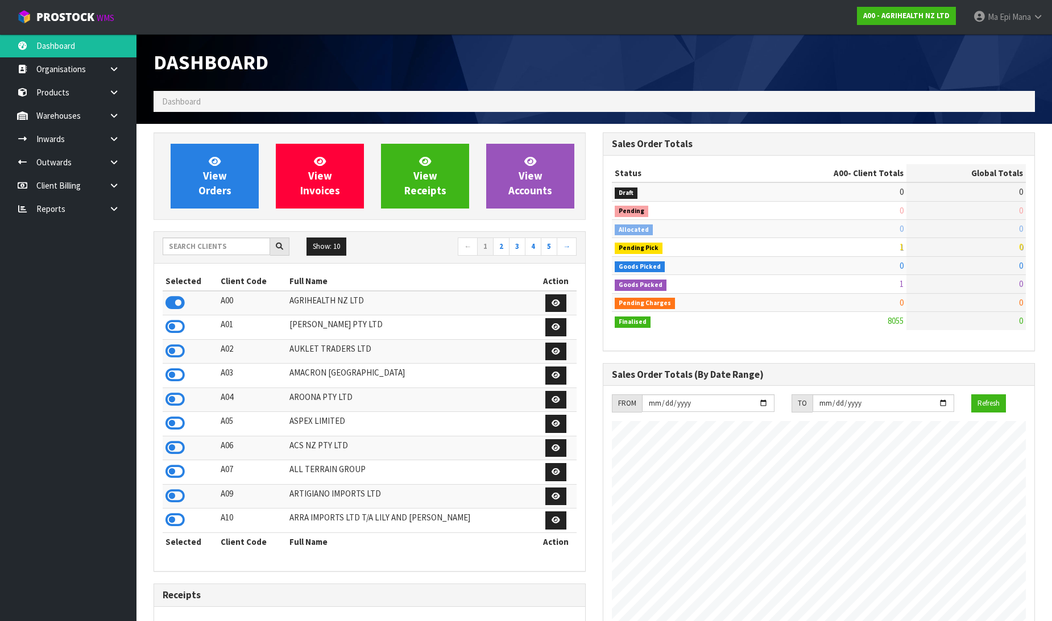
scroll to position [861, 449]
click at [1007, 66] on div "Dashboard" at bounding box center [594, 62] width 898 height 57
click at [203, 251] on input "text" at bounding box center [216, 247] width 107 height 18
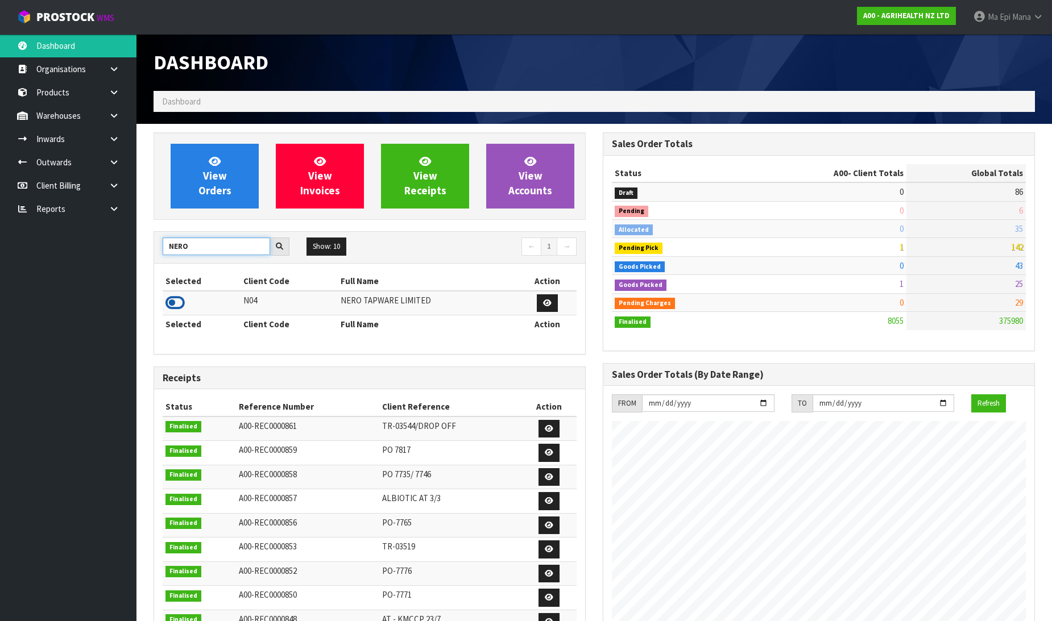
type input "NERO"
click at [171, 299] on icon at bounding box center [174, 302] width 19 height 17
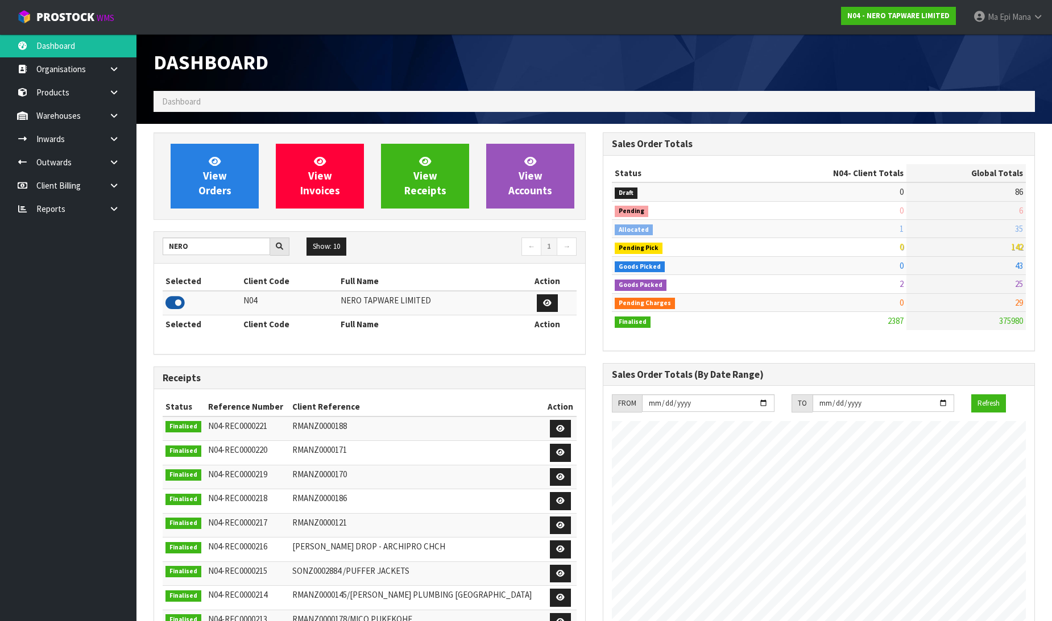
scroll to position [886, 449]
click at [114, 121] on link at bounding box center [118, 115] width 36 height 23
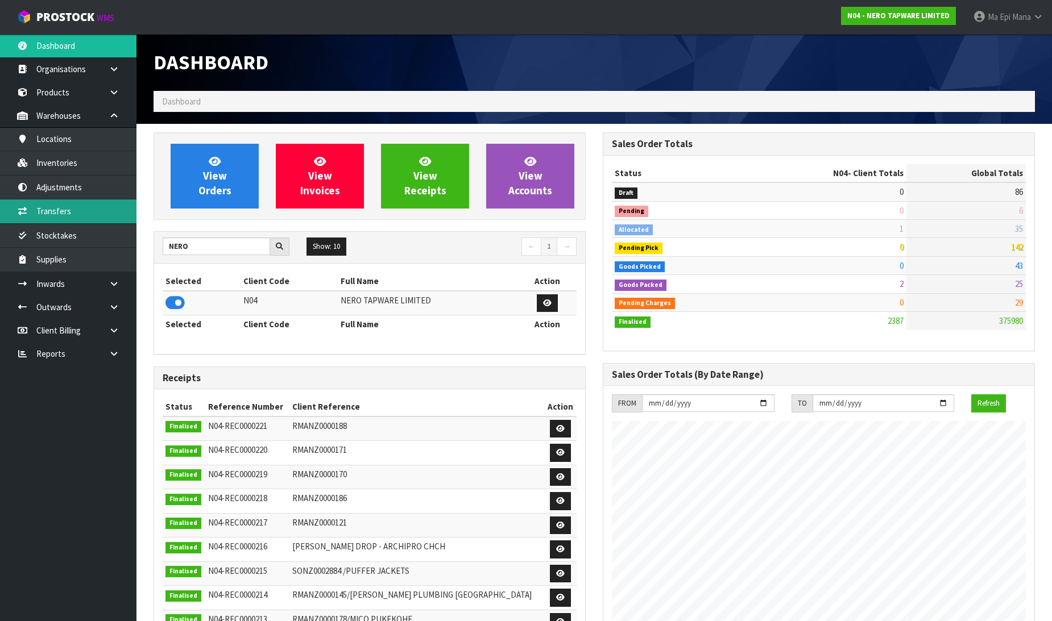
click at [78, 213] on link "Transfers" at bounding box center [68, 211] width 136 height 23
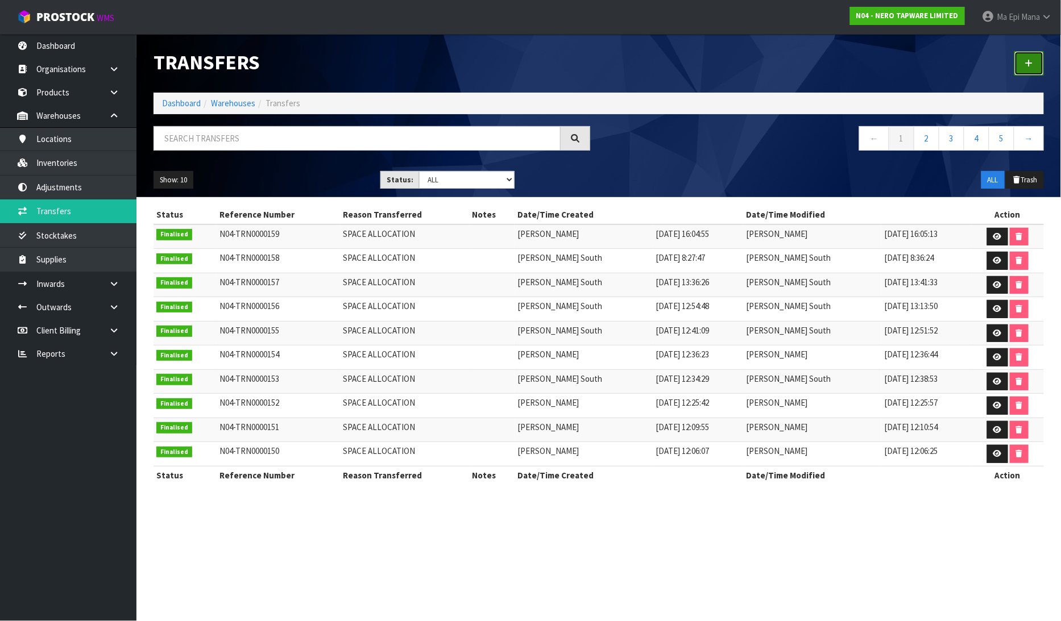
click at [1029, 60] on icon at bounding box center [1029, 63] width 8 height 9
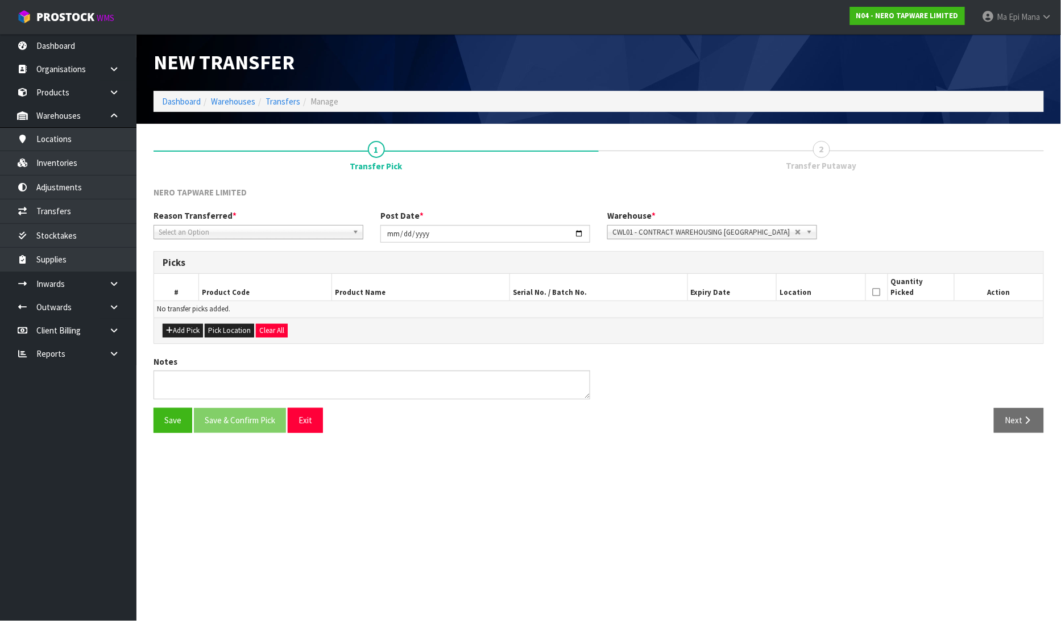
click at [218, 234] on span "Select an Option" at bounding box center [253, 233] width 189 height 14
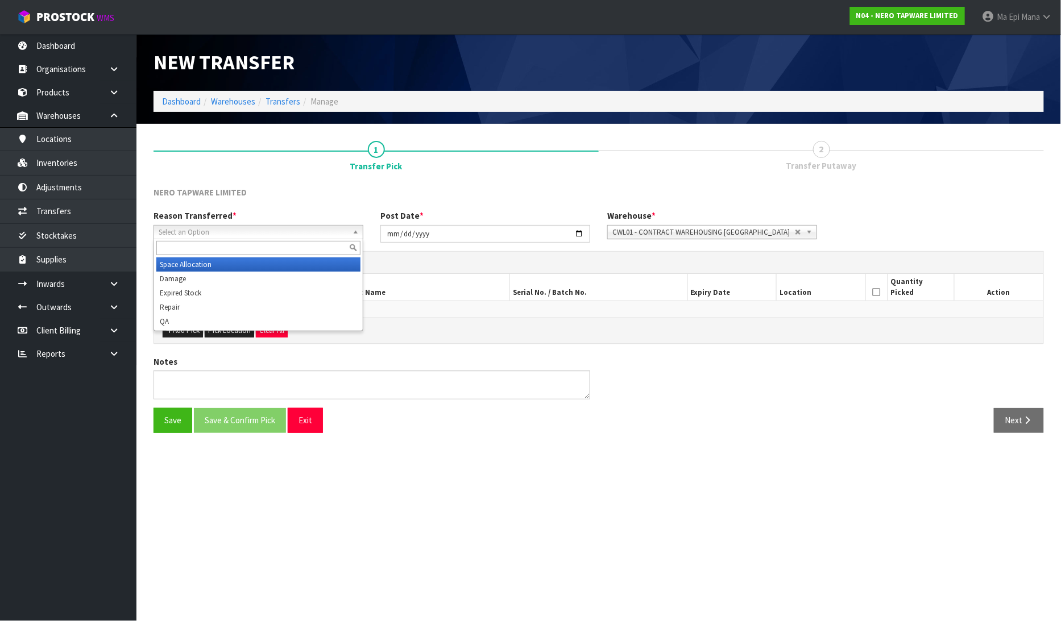
click at [213, 265] on li "Space Allocation" at bounding box center [258, 264] width 204 height 14
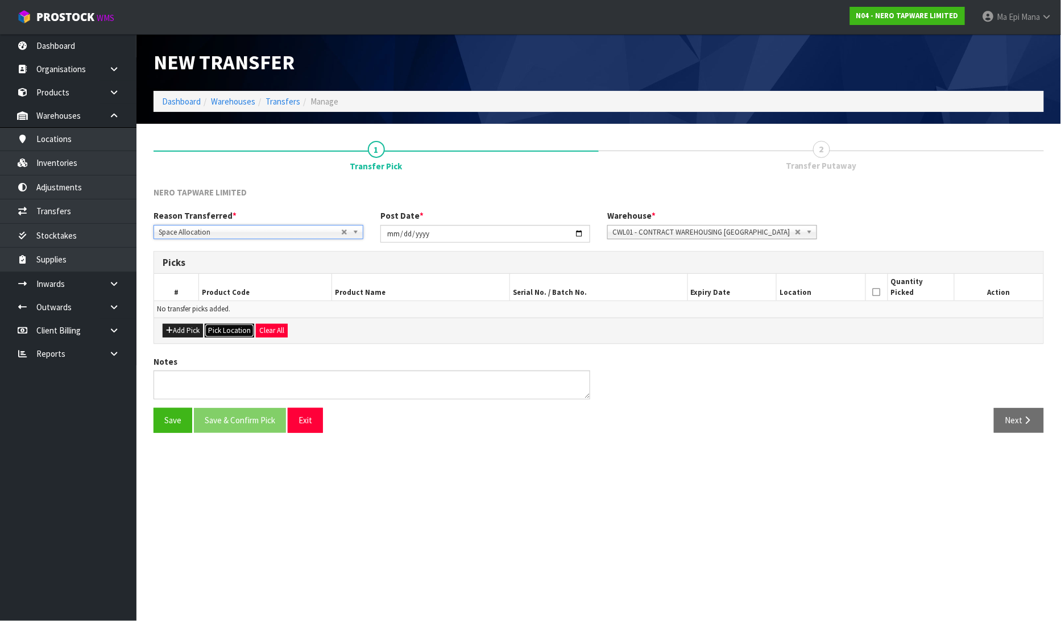
click at [225, 334] on button "Pick Location" at bounding box center [229, 331] width 49 height 14
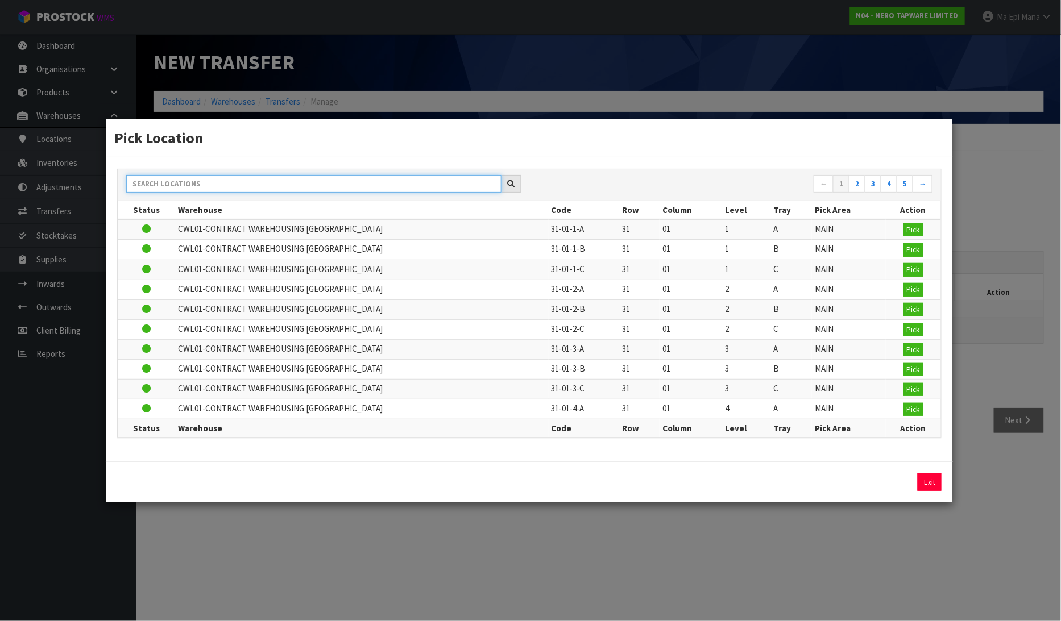
click at [290, 192] on input "text" at bounding box center [313, 184] width 375 height 18
type input "43-01"
click at [907, 231] on span "Pick" at bounding box center [913, 230] width 13 height 10
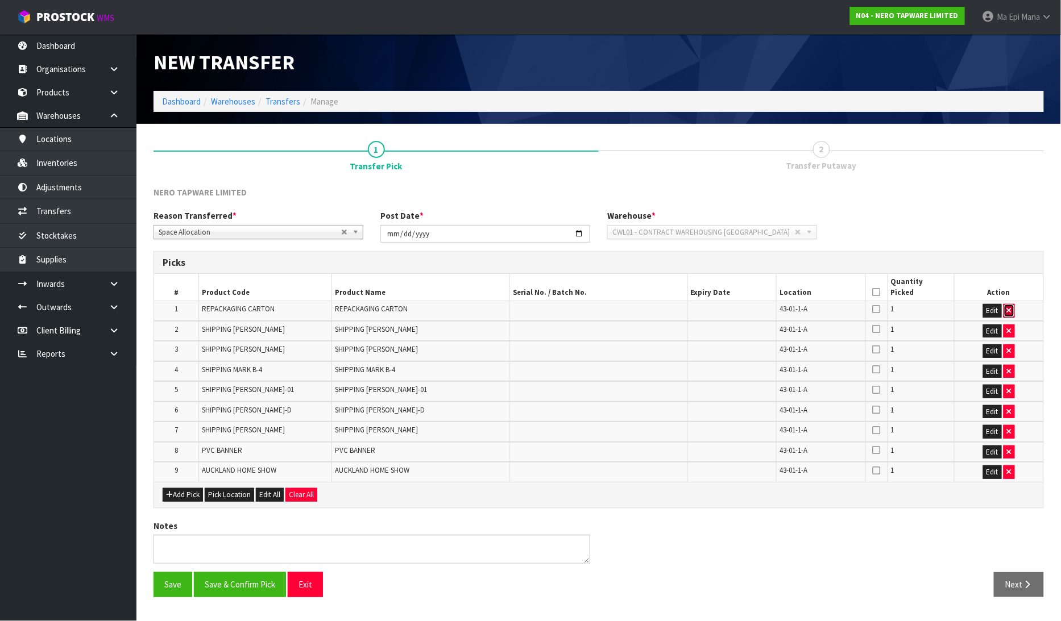
click at [1008, 308] on icon "button" at bounding box center [1009, 310] width 5 height 7
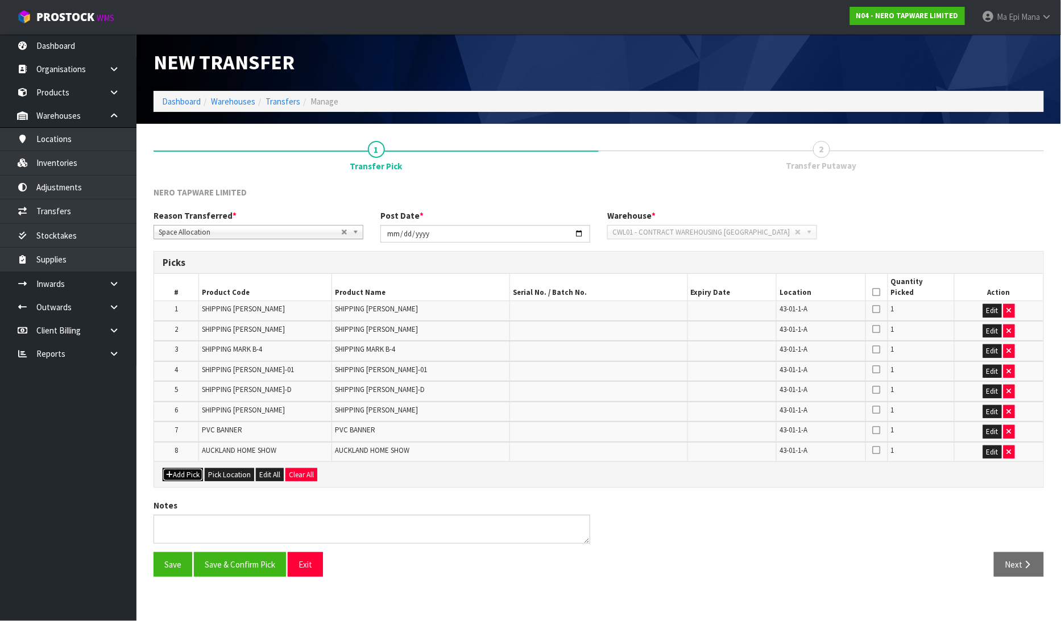
click at [163, 470] on button "Add Pick" at bounding box center [183, 475] width 40 height 14
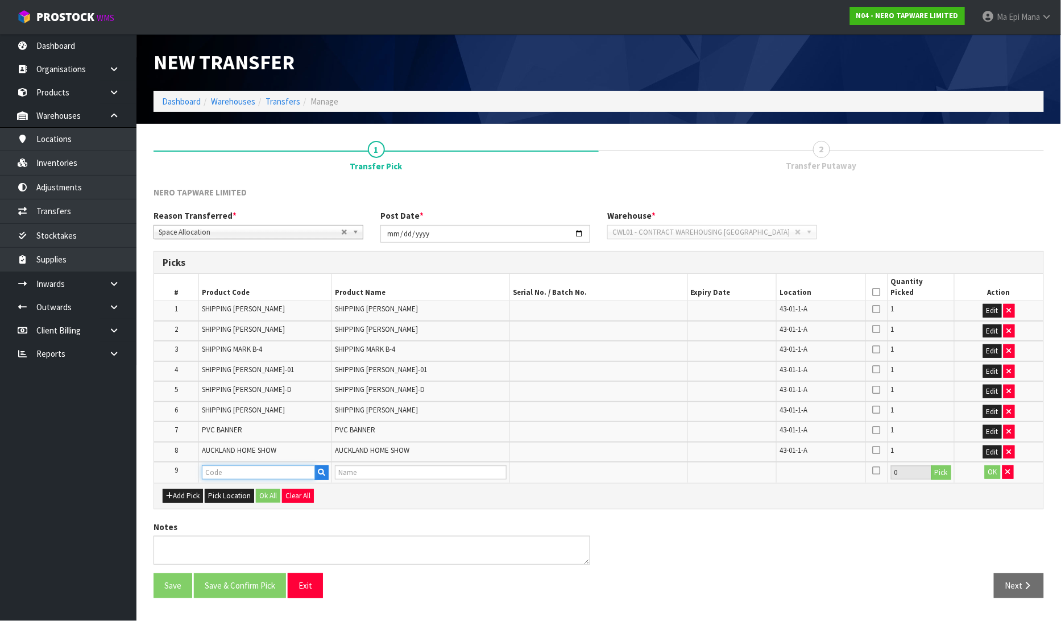
click at [232, 472] on input "text" at bounding box center [259, 473] width 114 height 14
type input "[PERSON_NAME]"
click at [255, 497] on ul "[PERSON_NAME] BURY HOME SHOW 2025" at bounding box center [289, 488] width 175 height 22
click at [267, 470] on input "text" at bounding box center [259, 473] width 114 height 14
type input "[PERSON_NAME]"
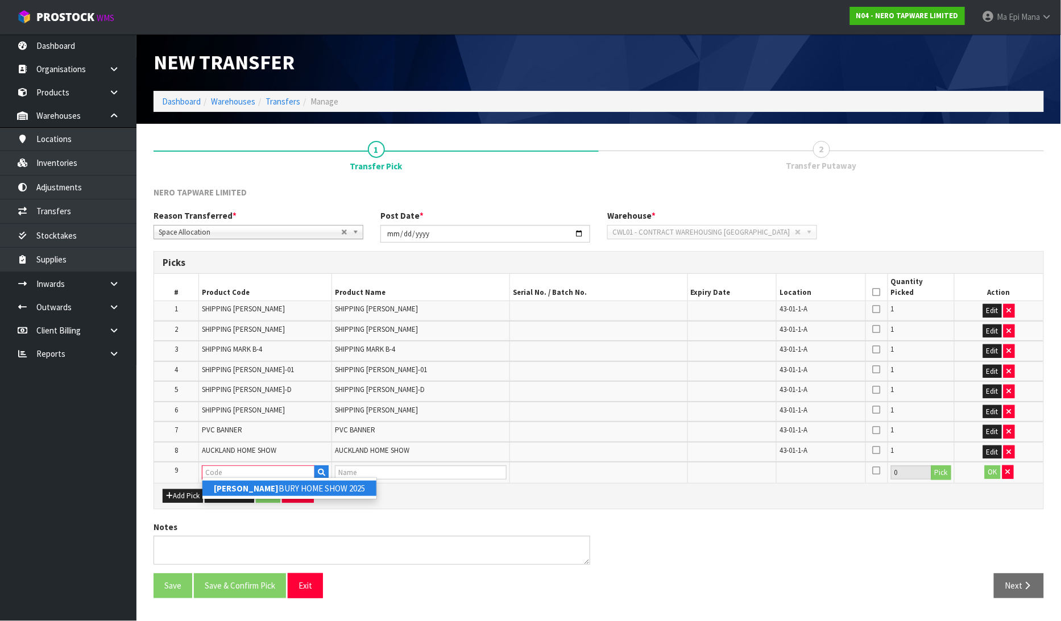
click at [269, 484] on link "[PERSON_NAME] BURY HOME SHOW 2025" at bounding box center [289, 488] width 174 height 15
type input "CANTERBURY HOME SHOW 2025"
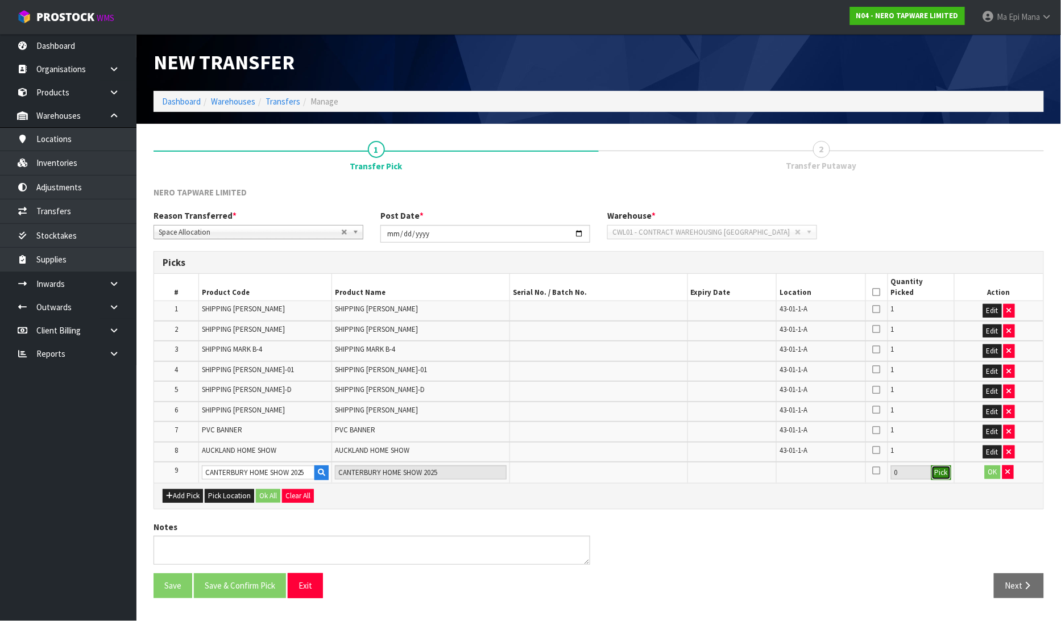
click at [945, 470] on button "Pick" at bounding box center [941, 473] width 20 height 15
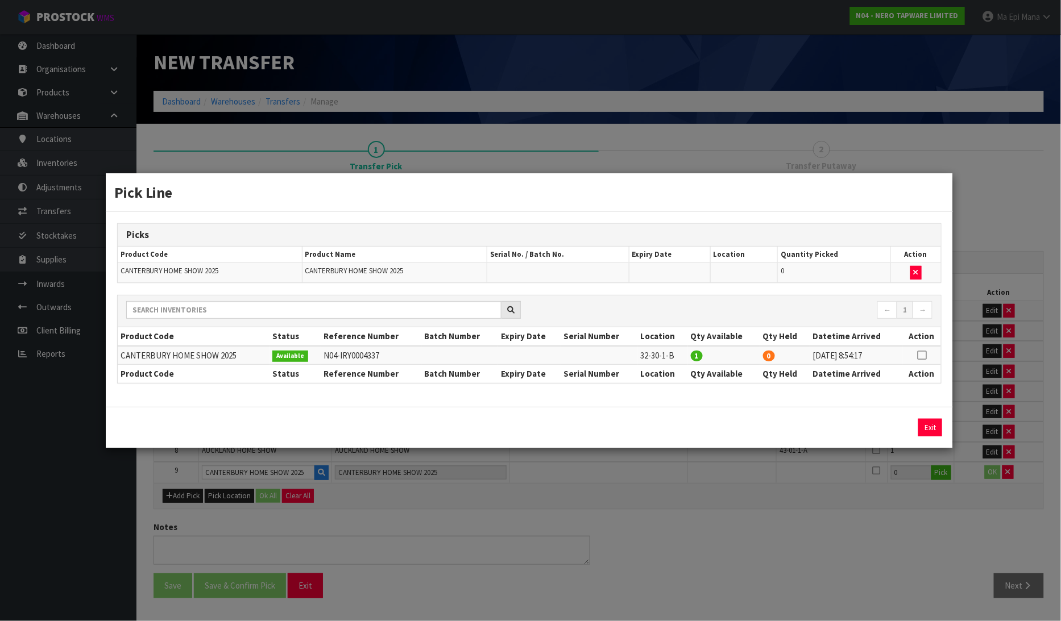
click at [919, 355] on icon at bounding box center [921, 355] width 9 height 1
click at [888, 431] on button "Assign Pick" at bounding box center [891, 428] width 47 height 18
type input "1"
click at [920, 430] on button "Exit" at bounding box center [930, 428] width 24 height 18
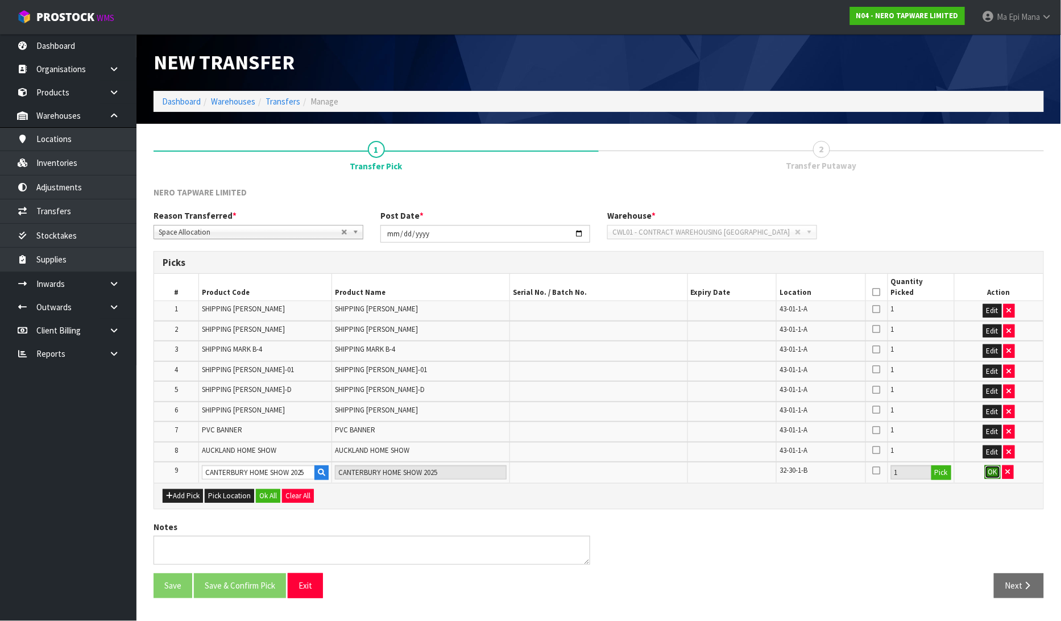
click at [986, 471] on button "OK" at bounding box center [992, 473] width 16 height 14
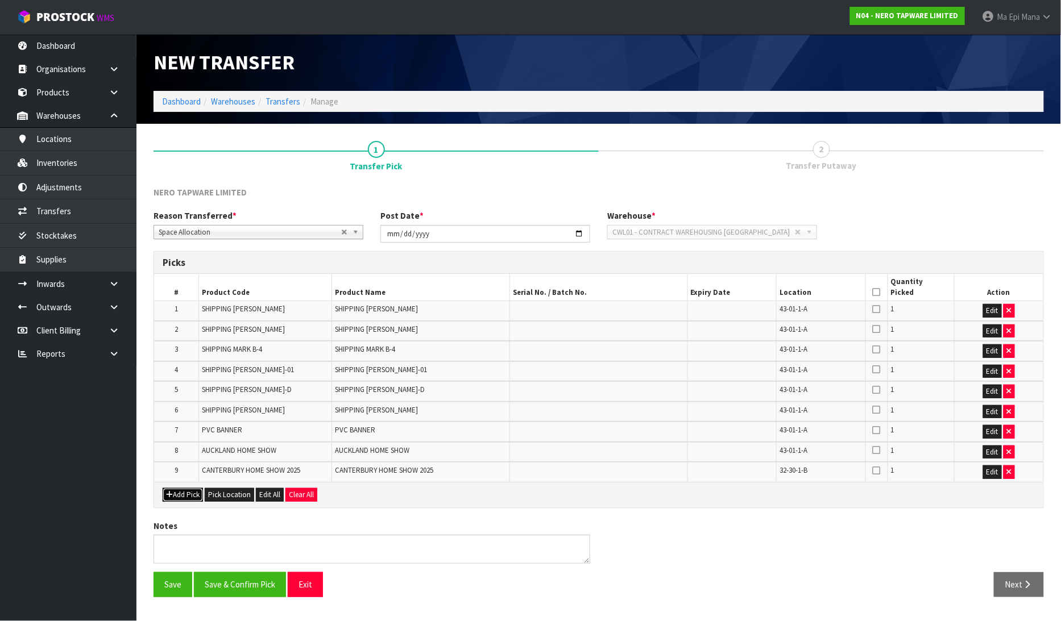
click at [178, 497] on button "Add Pick" at bounding box center [183, 495] width 40 height 14
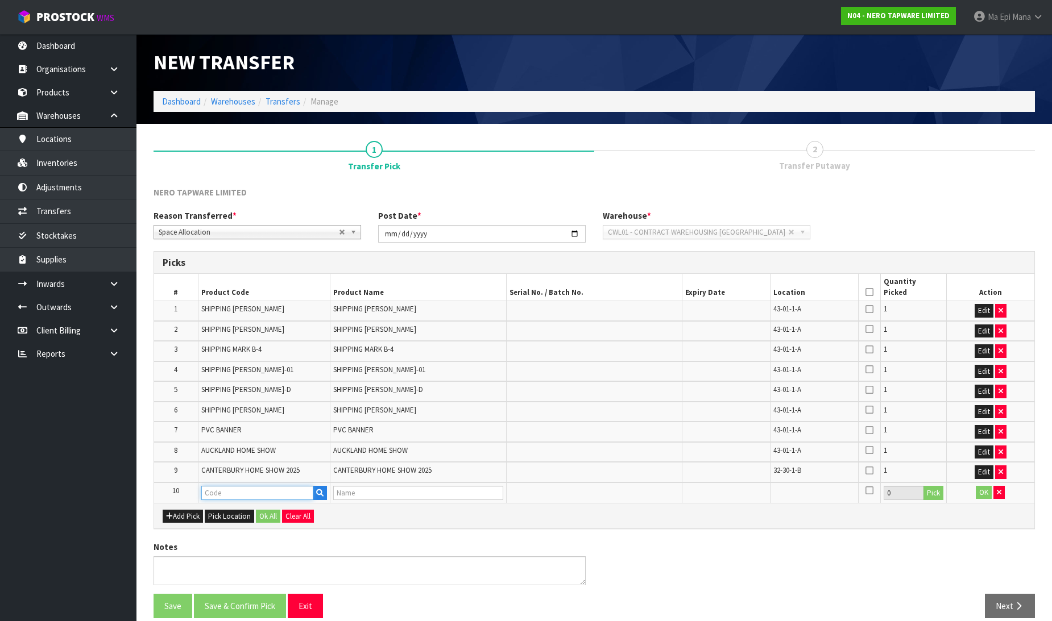
click at [233, 488] on input "text" at bounding box center [257, 493] width 112 height 14
type input "GIV"
click at [249, 529] on link "GIV E AWAY BAGS£¨CH&MB)" at bounding box center [263, 523] width 123 height 15
type input "GIVE AWAY BAGS£¨CH&MB)"
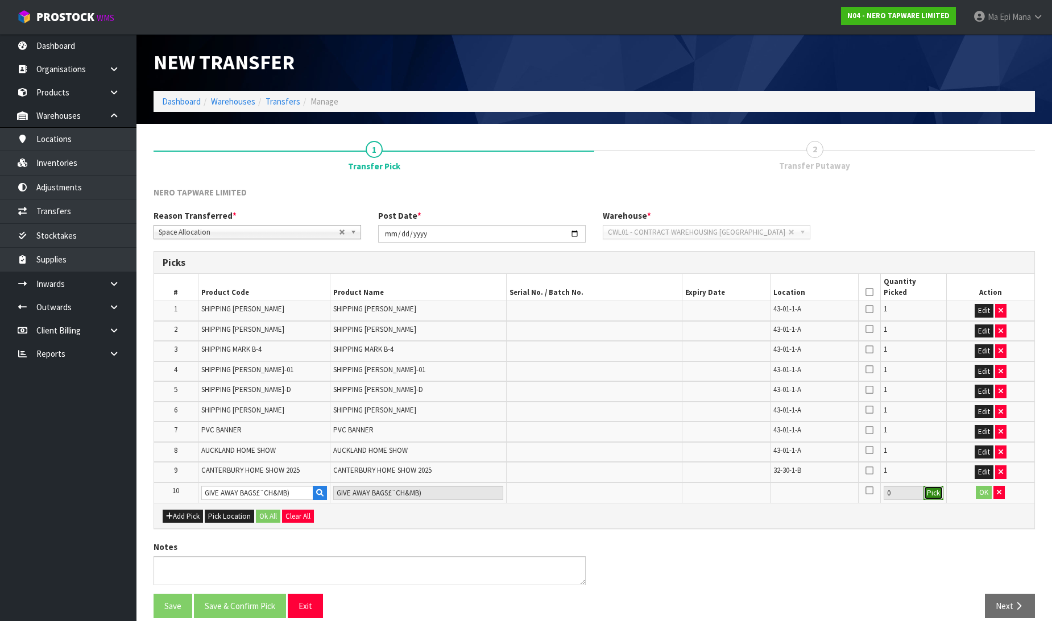
click at [939, 492] on button "Pick" at bounding box center [933, 493] width 20 height 15
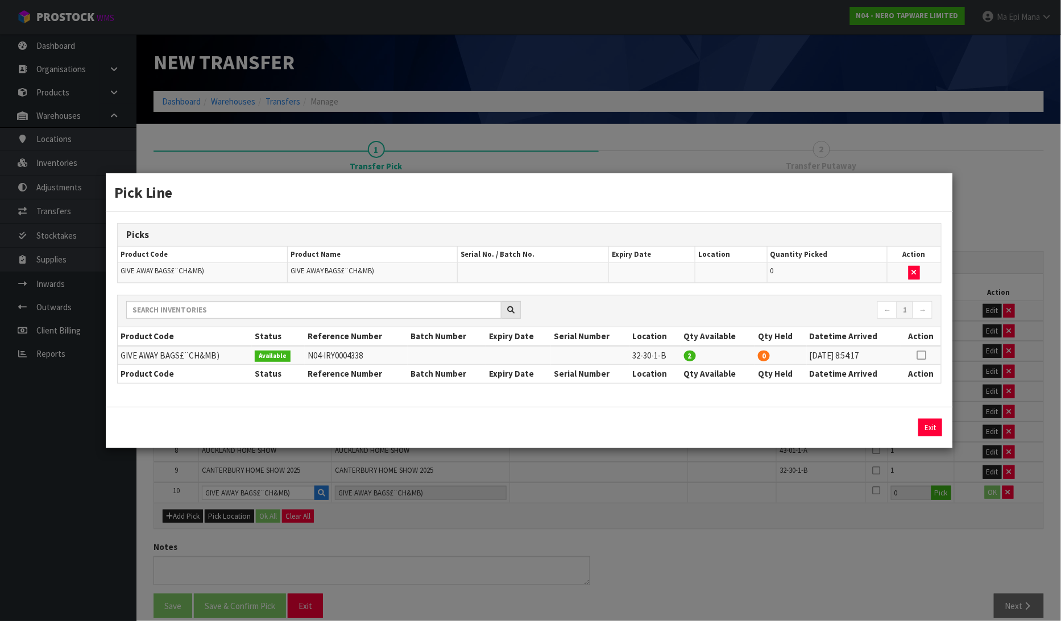
click at [916, 355] on icon at bounding box center [920, 355] width 9 height 1
click at [891, 430] on button "Assign Pick" at bounding box center [891, 428] width 47 height 18
type input "2"
click at [930, 430] on button "Exit" at bounding box center [930, 428] width 24 height 18
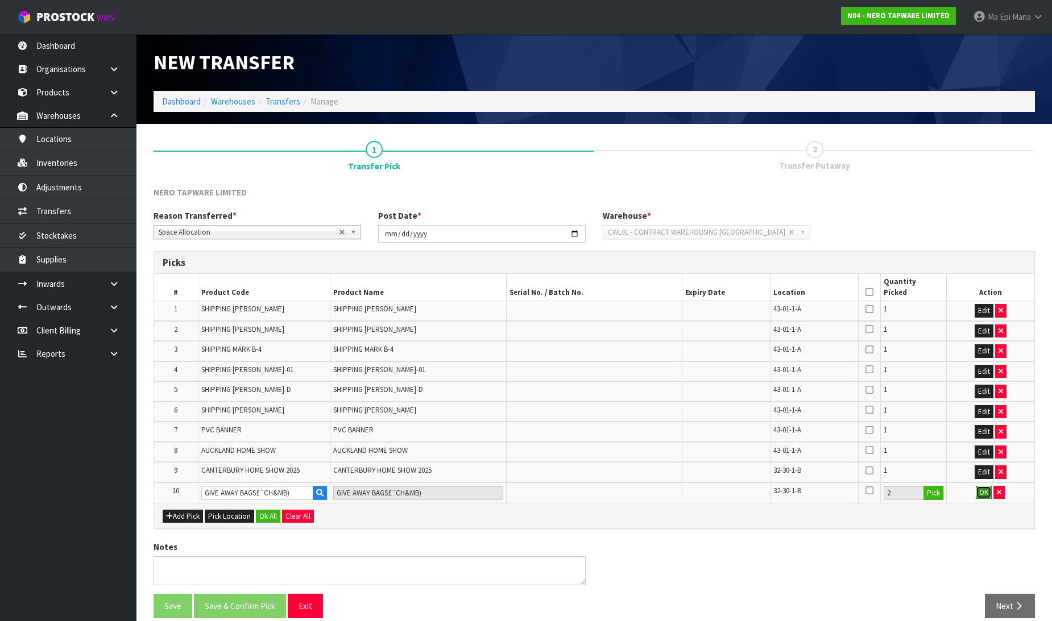
click at [979, 489] on button "OK" at bounding box center [983, 493] width 16 height 14
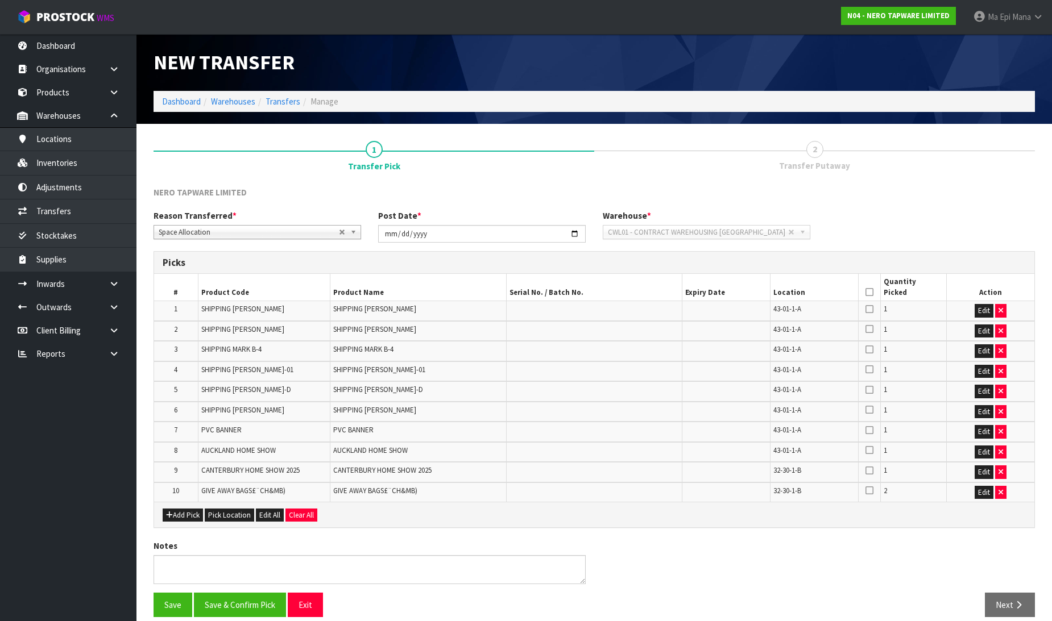
click at [868, 293] on icon at bounding box center [869, 292] width 8 height 1
click at [207, 609] on button "Save & Confirm Pick" at bounding box center [240, 605] width 92 height 24
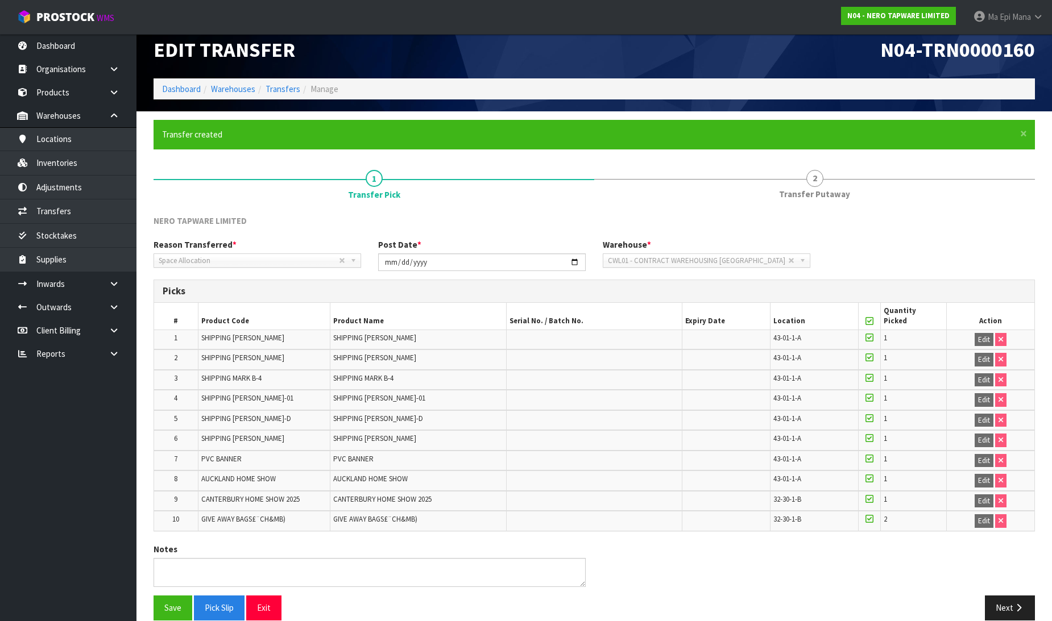
scroll to position [25, 0]
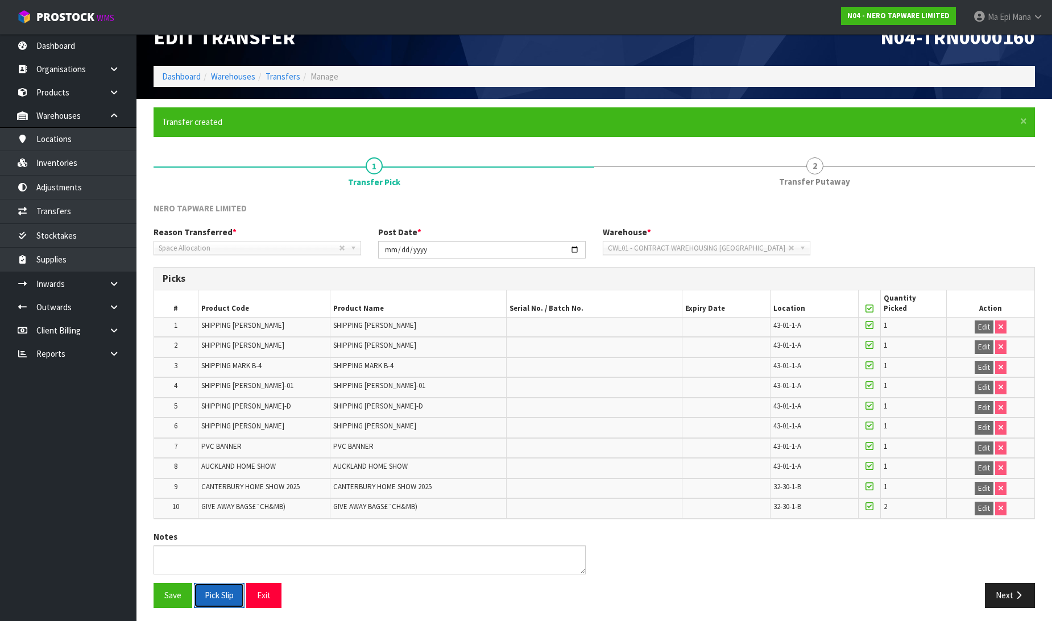
click at [205, 594] on button "Pick Slip" at bounding box center [219, 595] width 51 height 24
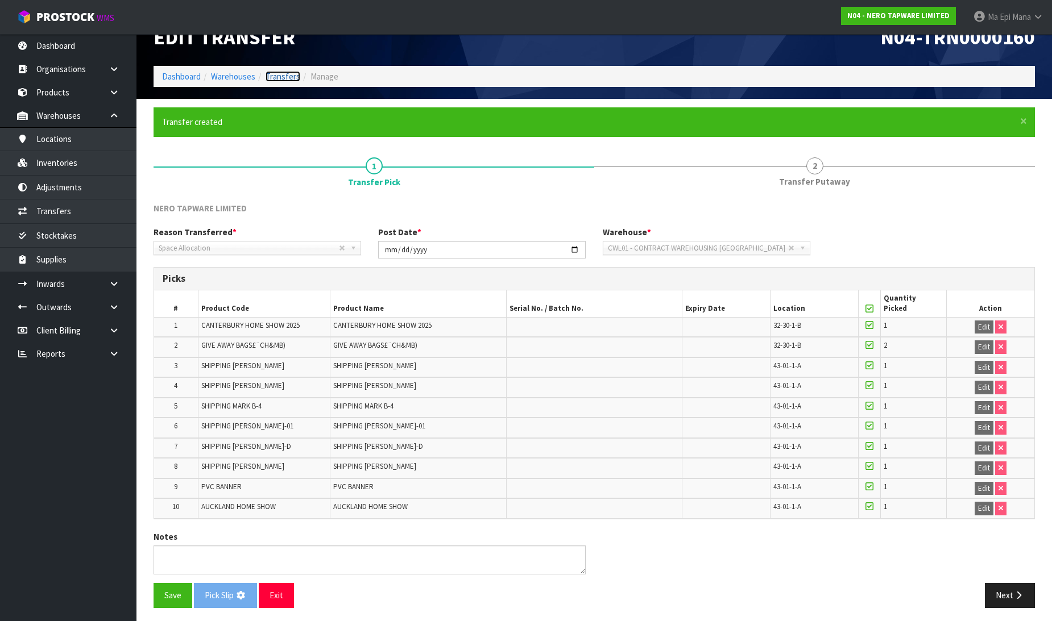
click at [282, 78] on link "Transfers" at bounding box center [282, 76] width 35 height 11
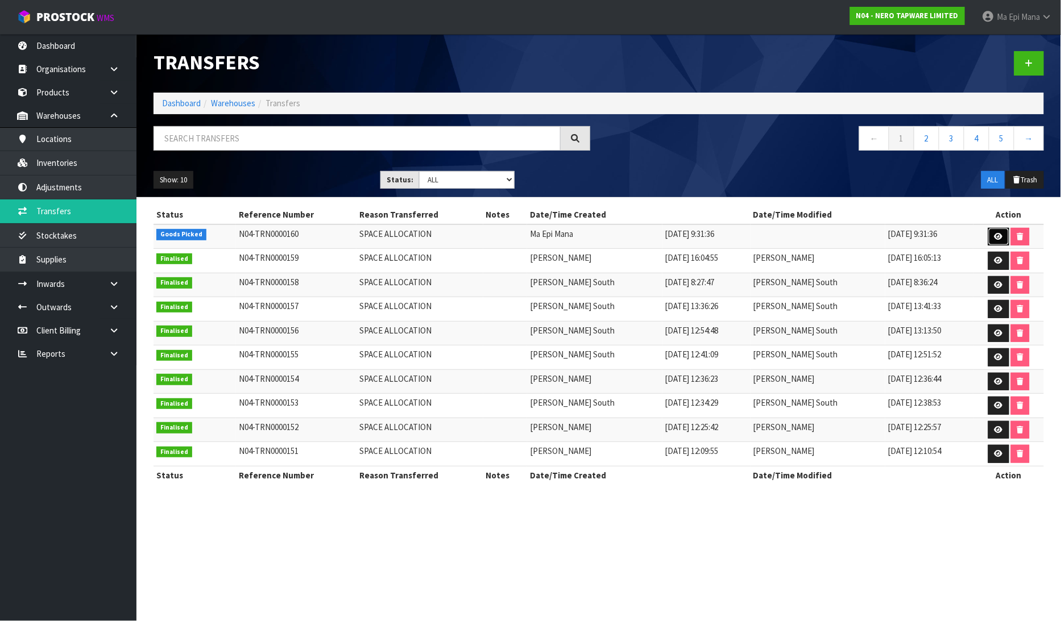
click at [989, 242] on link at bounding box center [998, 237] width 21 height 18
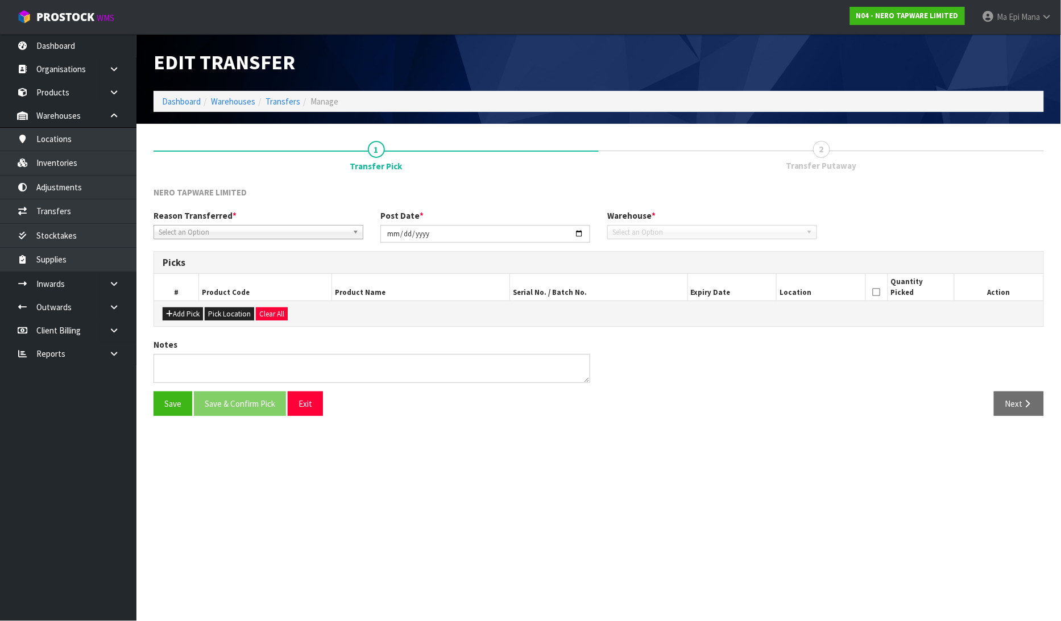
type input "[DATE]"
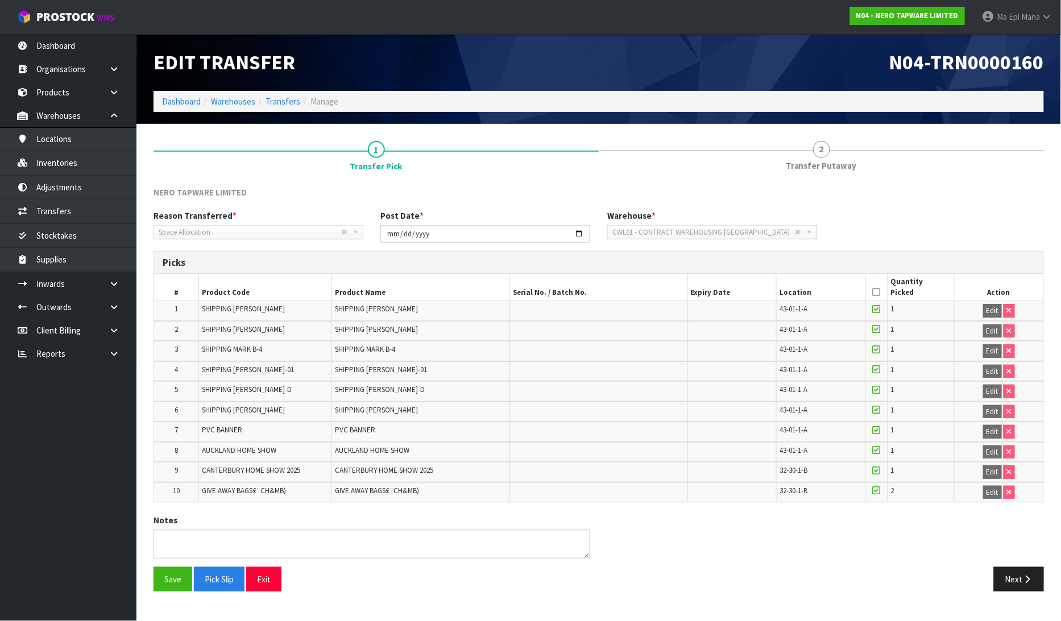
click at [878, 298] on th at bounding box center [876, 287] width 22 height 27
click at [878, 292] on icon at bounding box center [877, 292] width 8 height 1
click at [875, 293] on icon at bounding box center [877, 292] width 8 height 1
click at [169, 576] on button "Save" at bounding box center [172, 579] width 39 height 24
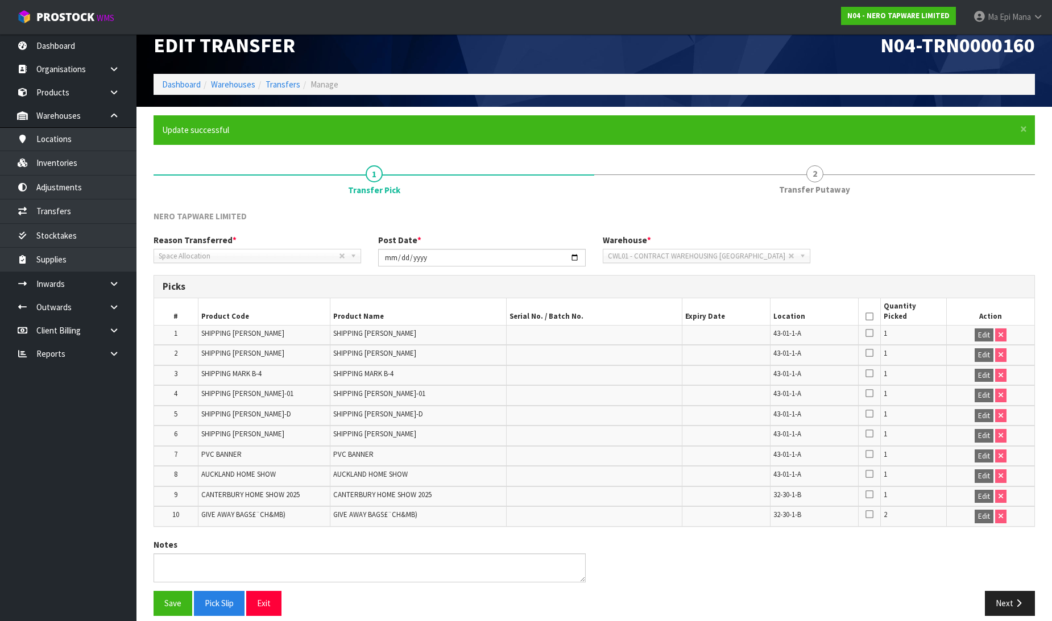
scroll to position [25, 0]
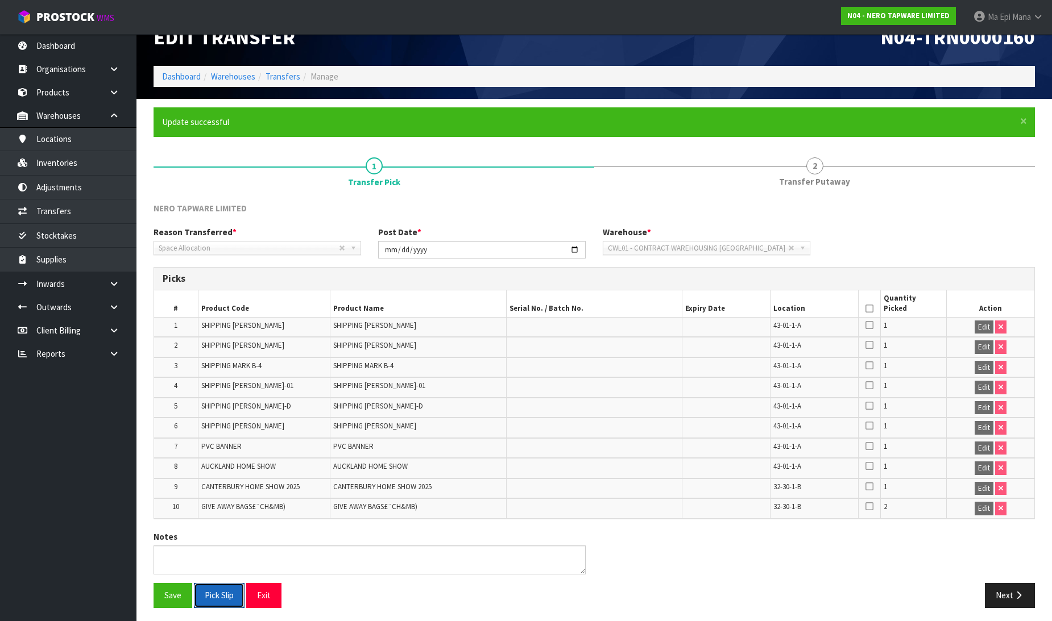
click at [229, 585] on button "Pick Slip" at bounding box center [219, 595] width 51 height 24
click at [279, 586] on button "Exit" at bounding box center [263, 595] width 35 height 24
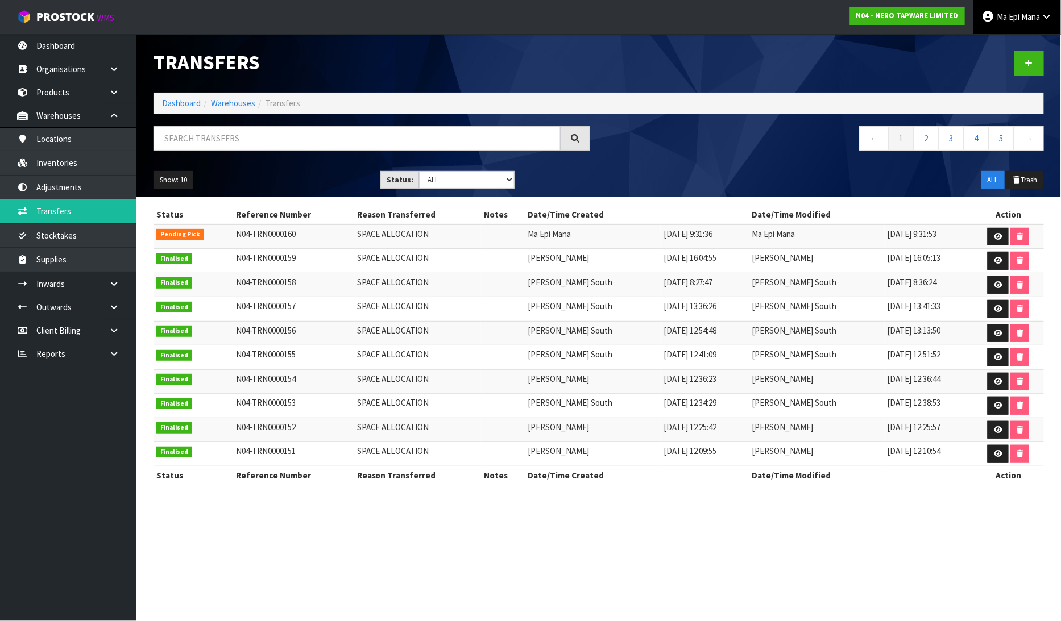
click at [1003, 19] on span "Ma Epi" at bounding box center [1007, 16] width 23 height 11
click at [995, 42] on link "Logout" at bounding box center [1015, 45] width 90 height 15
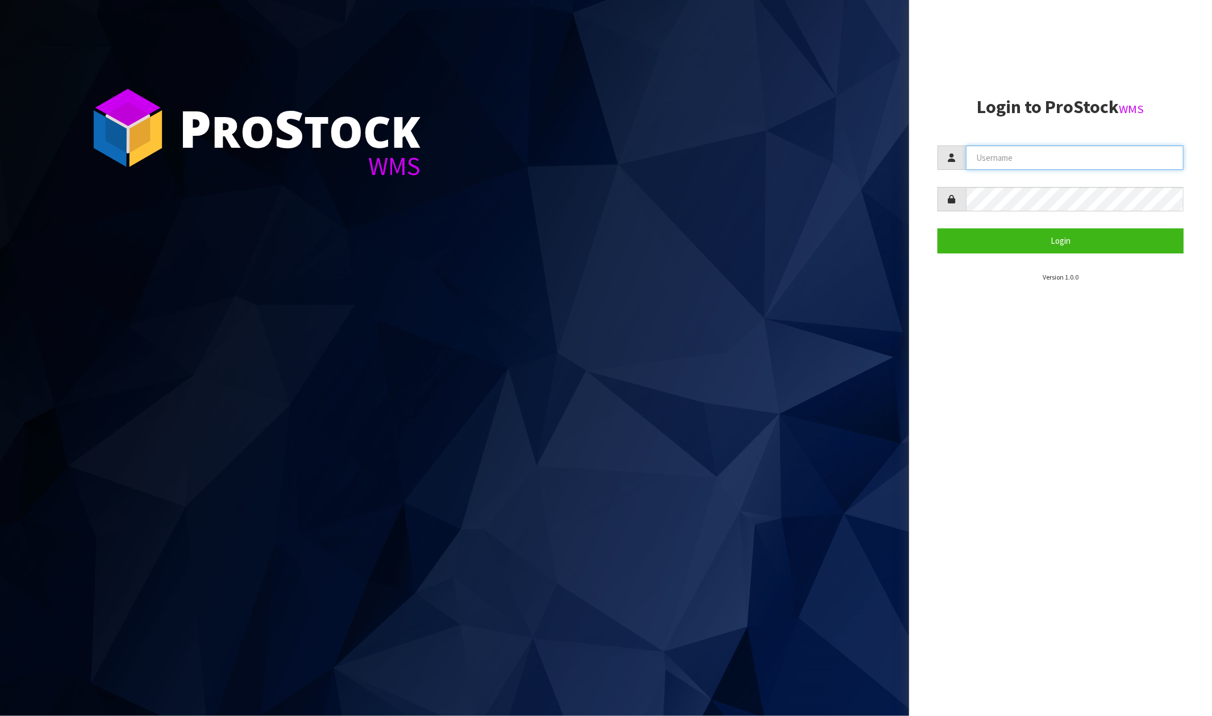
type input "[PERSON_NAME]"
click at [371, 72] on section "P ro S tock WMS" at bounding box center [454, 358] width 909 height 716
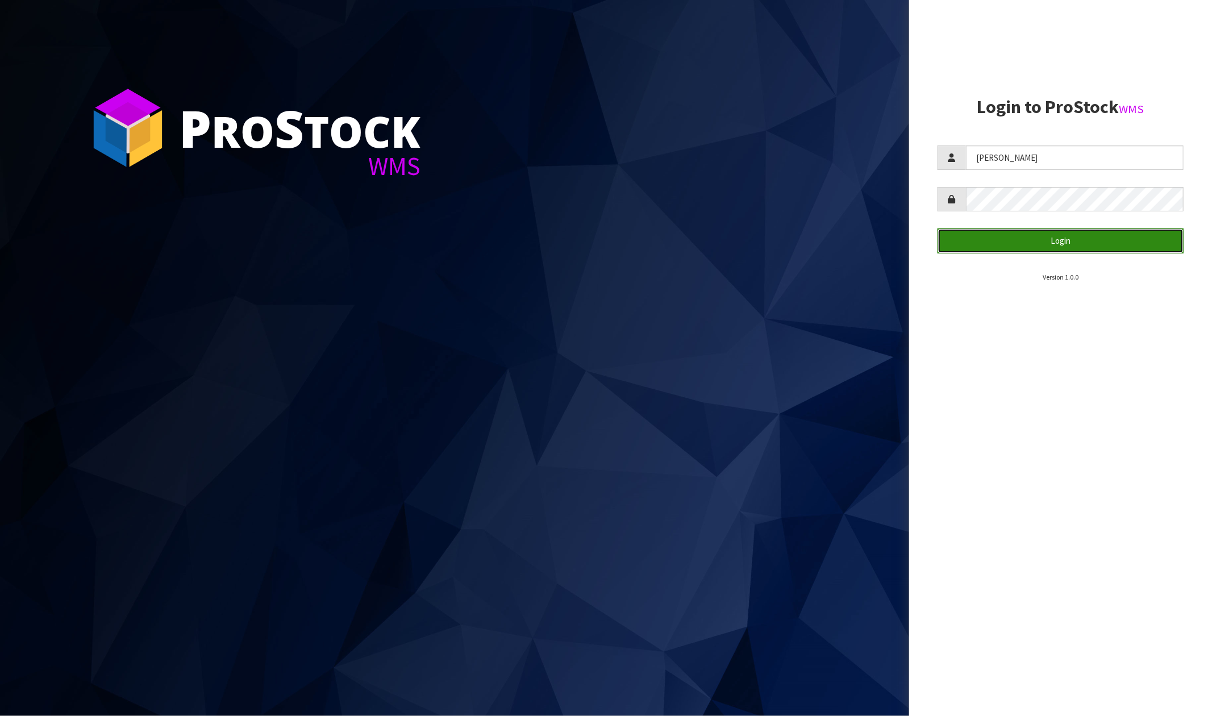
click at [1001, 240] on button "Login" at bounding box center [1061, 240] width 246 height 24
